Goal: Task Accomplishment & Management: Manage account settings

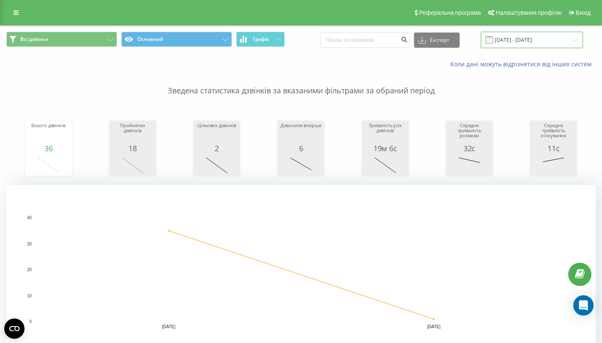
click at [508, 41] on input "09.05.2025 - 10.05.2025" at bounding box center [531, 40] width 102 height 16
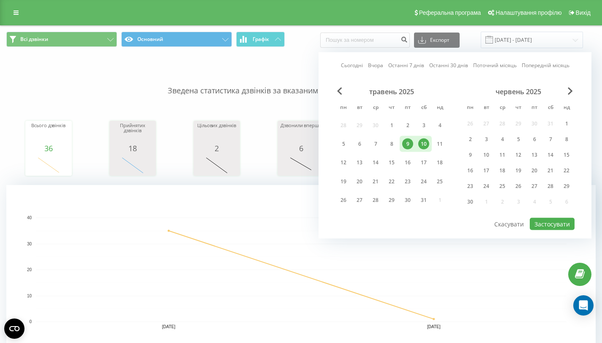
click at [351, 66] on link "Сьогодні" at bounding box center [352, 65] width 22 height 8
click at [349, 65] on link "Сьогодні" at bounding box center [352, 65] width 22 height 8
click at [551, 225] on button "Застосувати" at bounding box center [551, 224] width 45 height 12
type input "19.08.2025 - 19.08.2025"
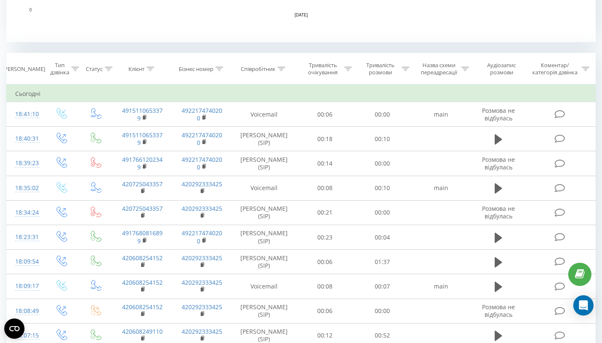
scroll to position [312, 0]
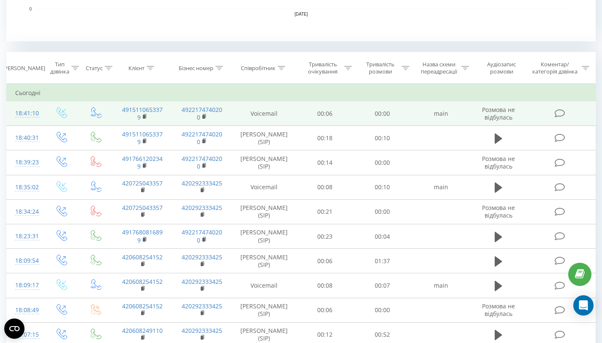
click at [268, 112] on td "Voicemail" at bounding box center [264, 113] width 64 height 24
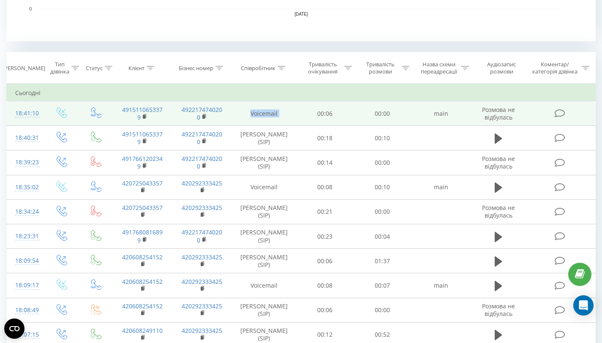
click at [268, 112] on td "Voicemail" at bounding box center [264, 113] width 64 height 24
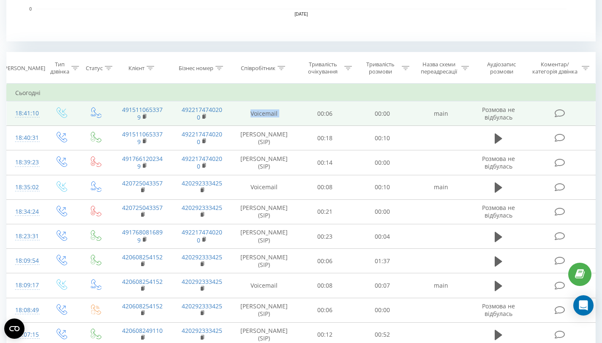
click at [268, 112] on td "Voicemail" at bounding box center [264, 113] width 64 height 24
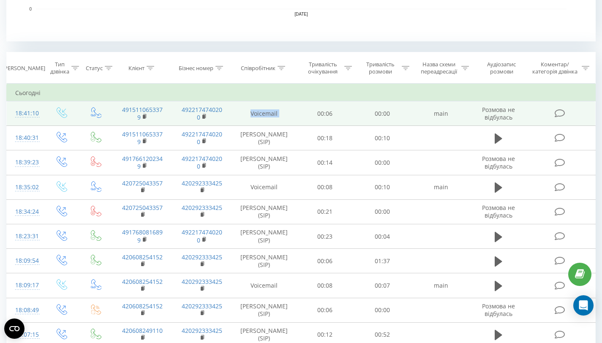
click at [268, 112] on td "Voicemail" at bounding box center [264, 113] width 64 height 24
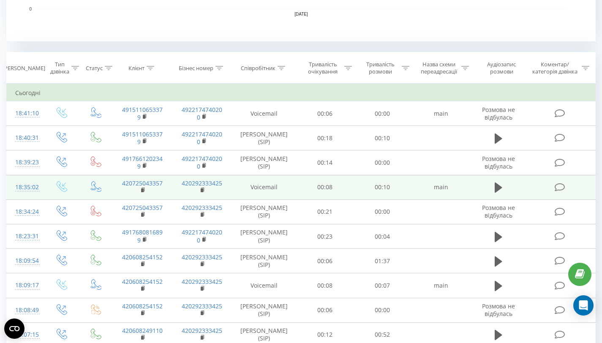
click at [260, 185] on td "Voicemail" at bounding box center [264, 187] width 64 height 24
click at [493, 191] on button at bounding box center [498, 187] width 13 height 13
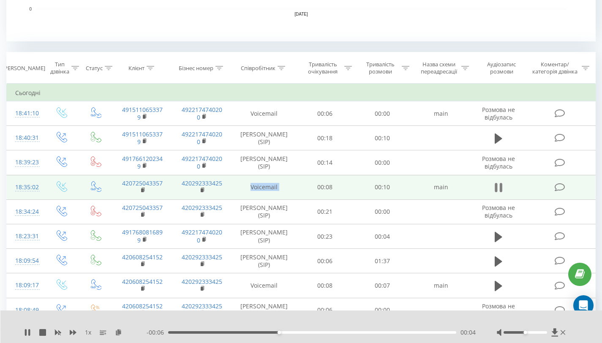
click at [497, 190] on icon at bounding box center [498, 188] width 8 height 12
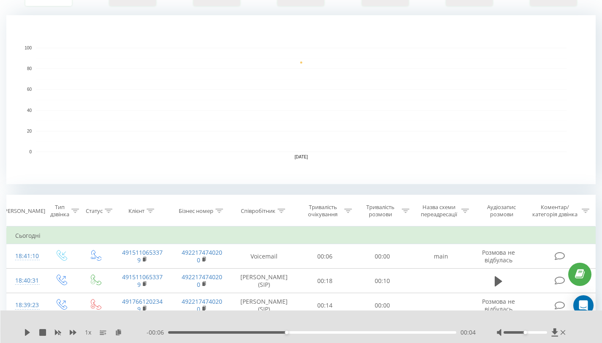
scroll to position [0, 0]
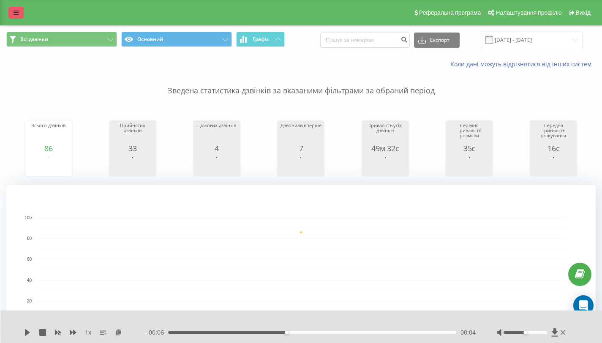
click at [17, 15] on icon at bounding box center [16, 13] width 5 height 6
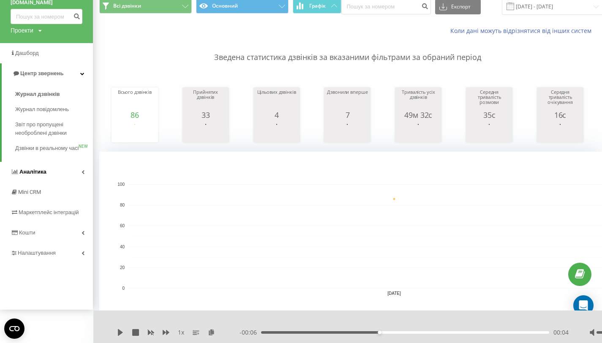
scroll to position [32, 0]
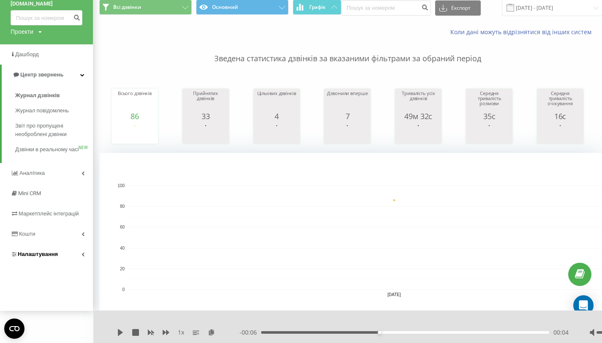
click at [32, 264] on link "Налаштування" at bounding box center [46, 254] width 93 height 20
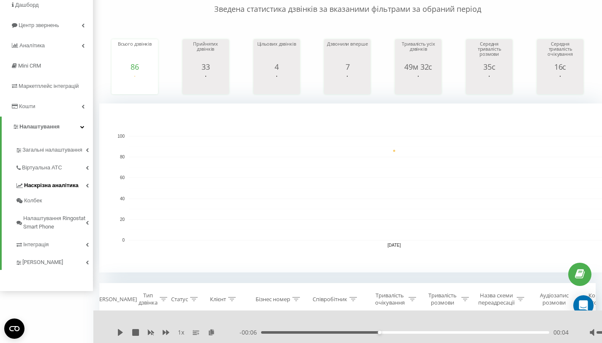
scroll to position [83, 0]
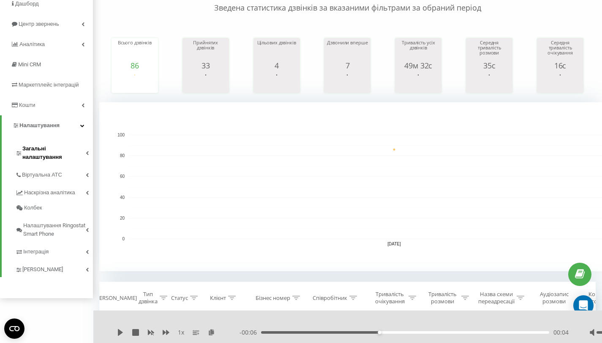
click at [67, 152] on span "Загальні налаштування" at bounding box center [53, 152] width 63 height 17
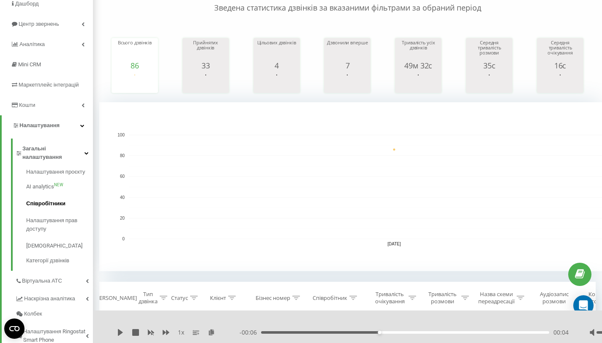
click at [60, 199] on span "Співробітники" at bounding box center [45, 203] width 39 height 8
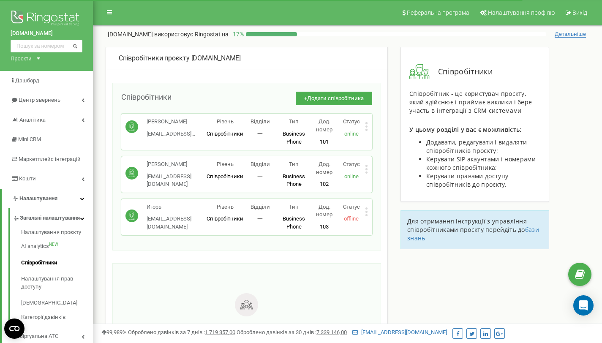
click at [366, 125] on icon at bounding box center [366, 126] width 2 height 2
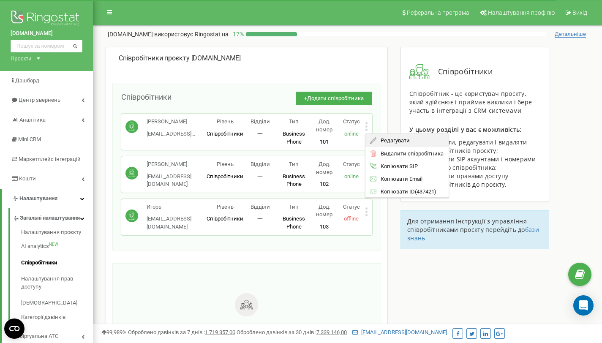
click at [388, 140] on span "Редагувати" at bounding box center [392, 140] width 33 height 5
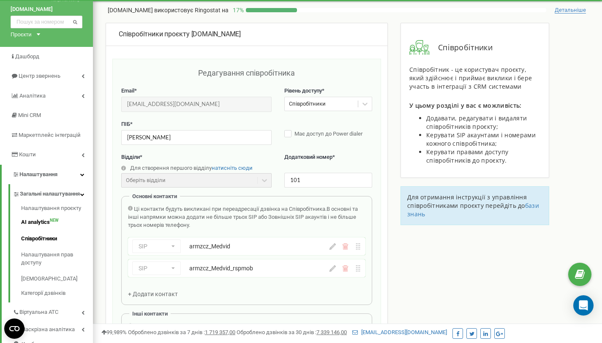
scroll to position [27, 0]
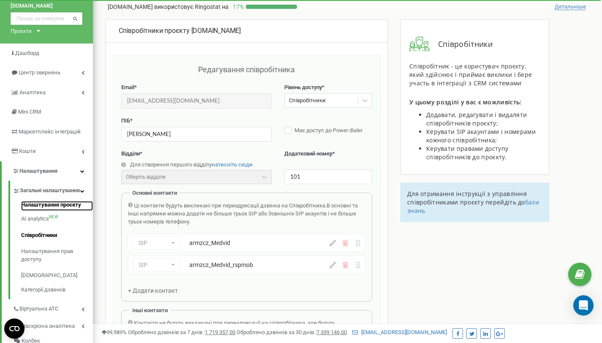
click at [57, 210] on link "Налаштування проєкту" at bounding box center [57, 206] width 72 height 10
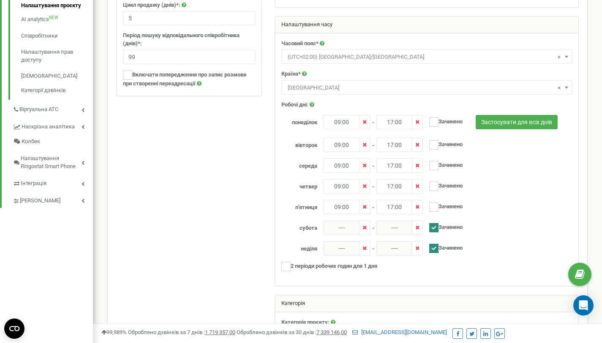
scroll to position [228, 0]
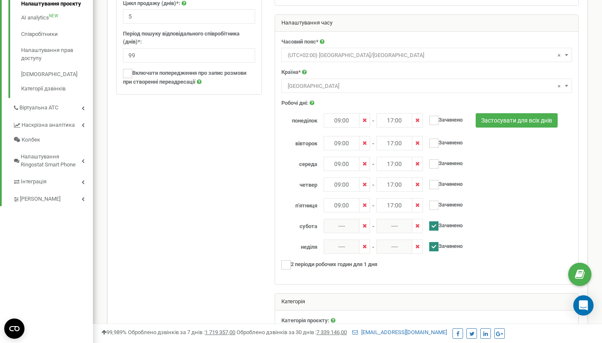
drag, startPoint x: 251, startPoint y: 214, endPoint x: 263, endPoint y: 216, distance: 11.5
click at [263, 216] on div at bounding box center [347, 107] width 475 height 524
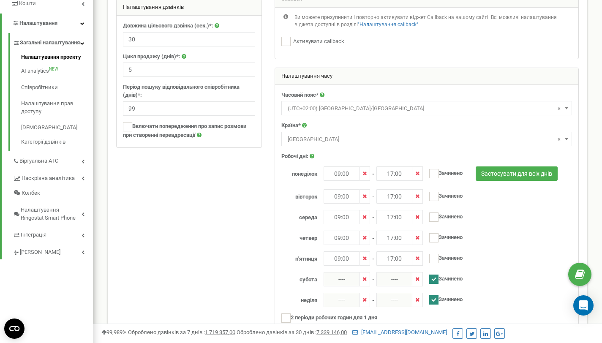
scroll to position [0, 0]
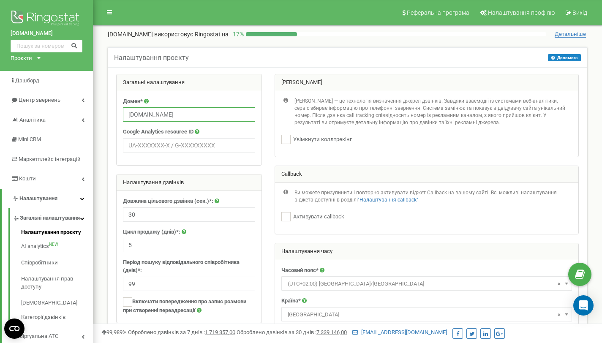
click at [168, 114] on input "[DOMAIN_NAME]" at bounding box center [189, 114] width 132 height 14
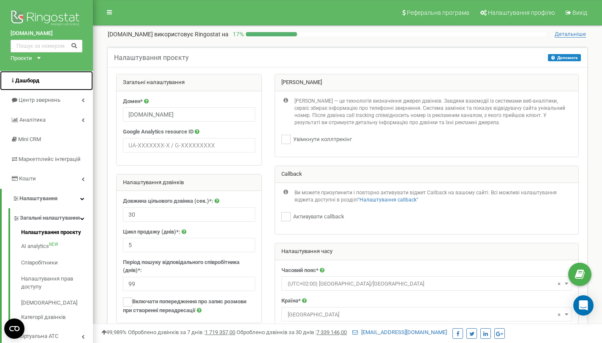
click at [39, 77] on span "Дашборд" at bounding box center [27, 80] width 24 height 6
